Goal: Information Seeking & Learning: Learn about a topic

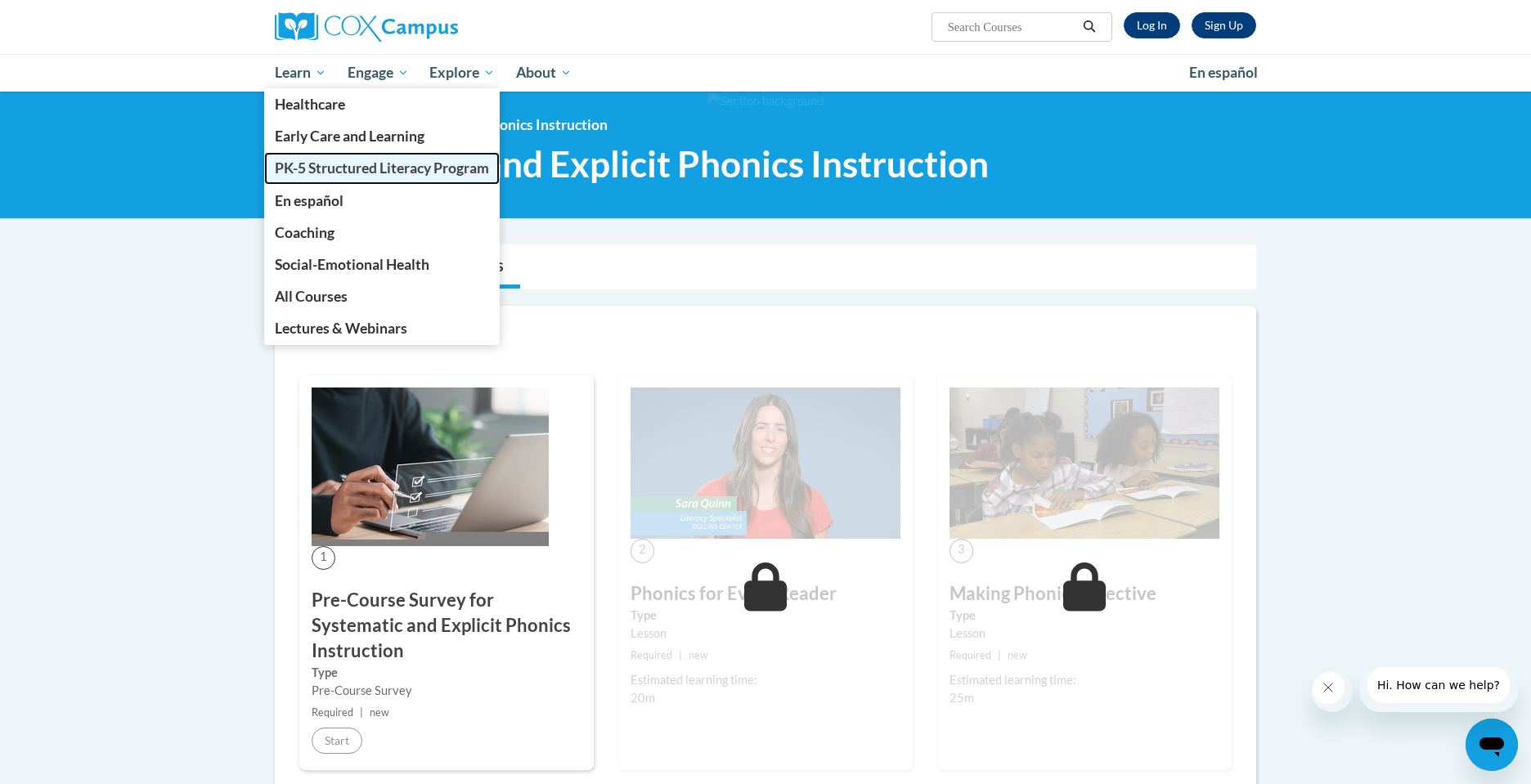
click at [345, 164] on span "PK-5 Structured Literacy Program" at bounding box center [382, 168] width 214 height 18
